Goal: Check status

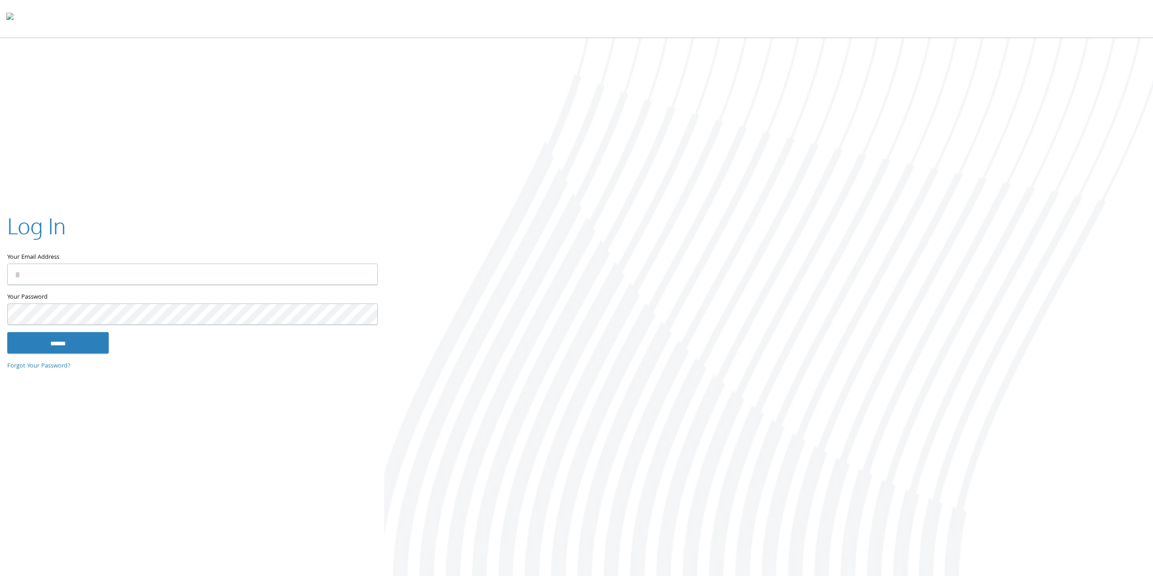
type input "**********"
click at [76, 335] on input "******" at bounding box center [57, 343] width 101 height 22
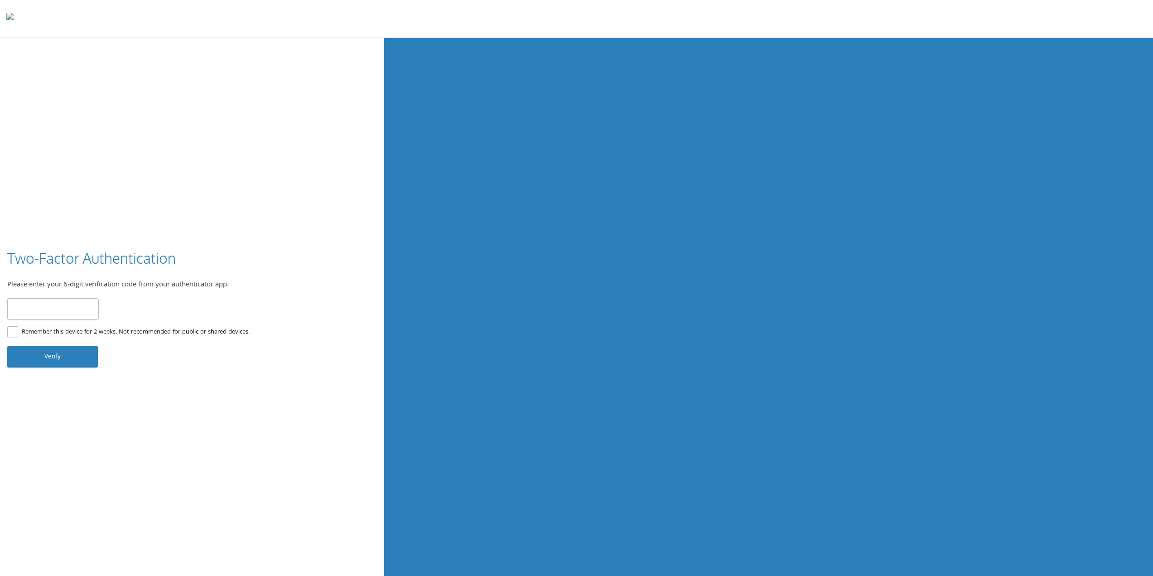
type input "******"
